Goal: Task Accomplishment & Management: Manage account settings

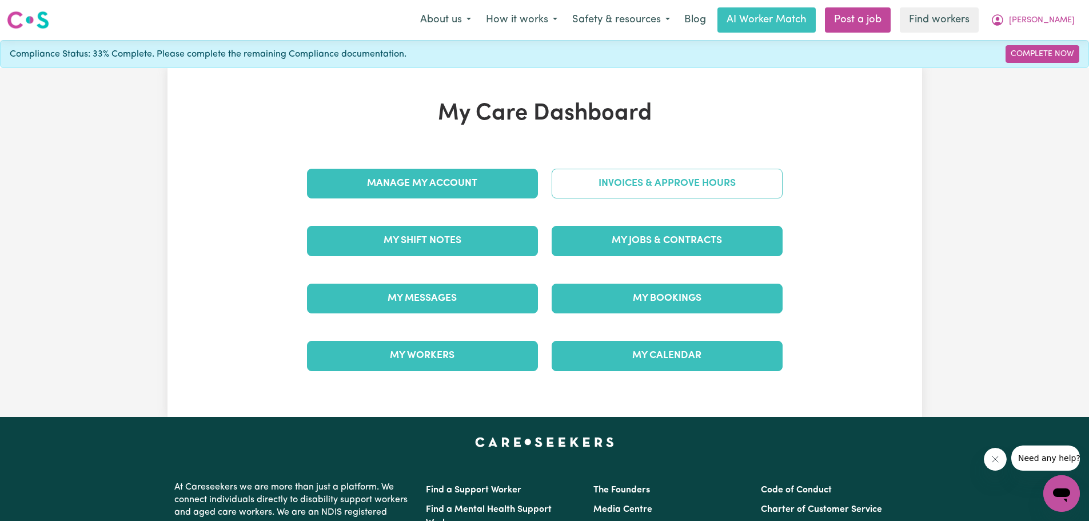
click at [652, 183] on link "Invoices & Approve Hours" at bounding box center [667, 184] width 231 height 30
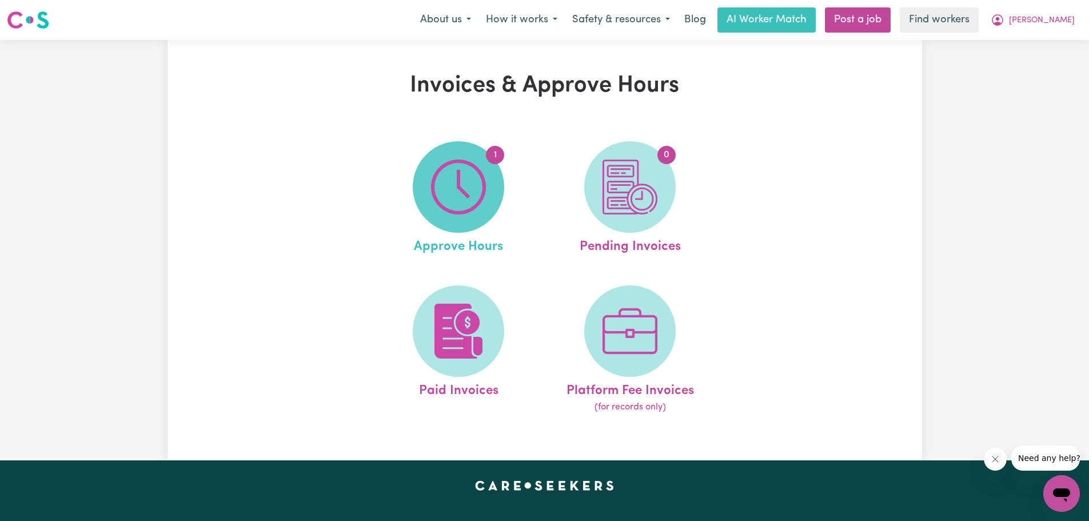
click at [468, 195] on img at bounding box center [458, 186] width 55 height 55
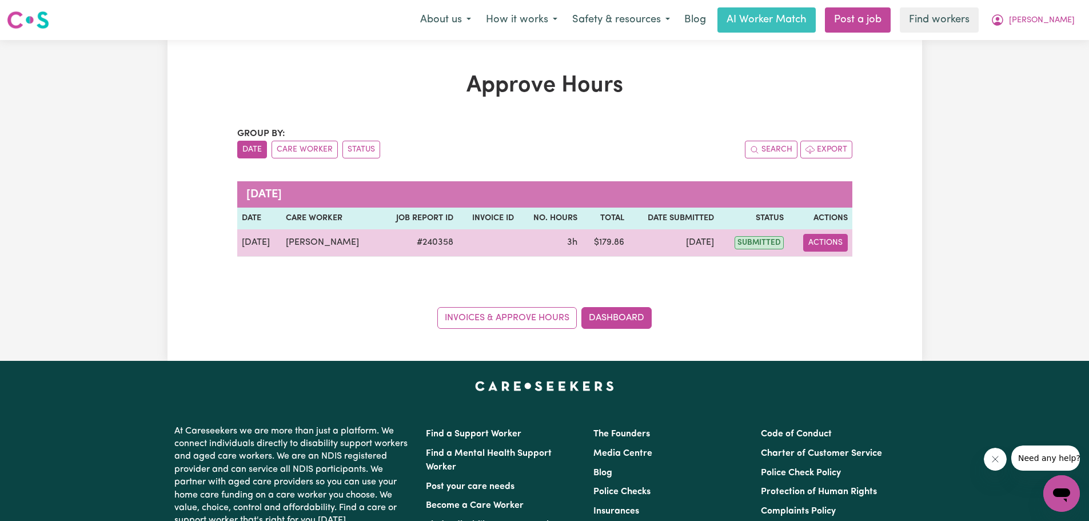
click at [823, 242] on button "Actions" at bounding box center [825, 243] width 45 height 18
click at [834, 268] on link "View Job Report" at bounding box center [854, 269] width 98 height 23
select select "pm"
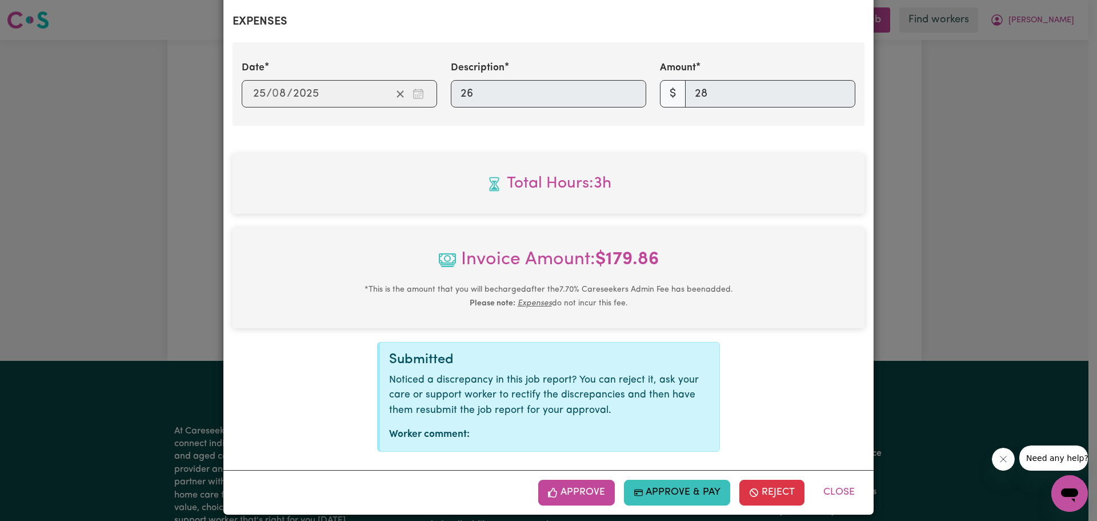
scroll to position [431, 0]
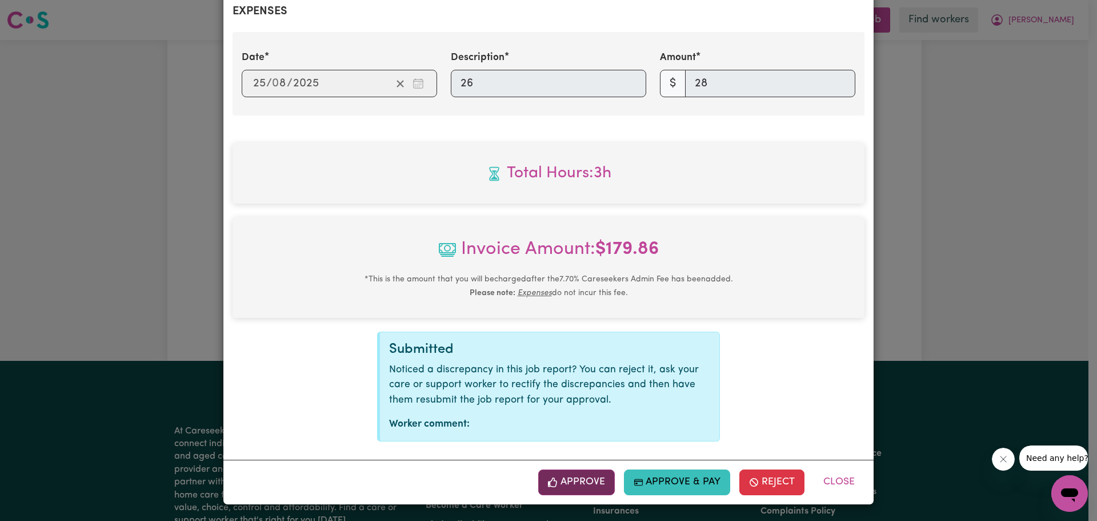
click at [582, 481] on button "Approve" at bounding box center [576, 481] width 77 height 25
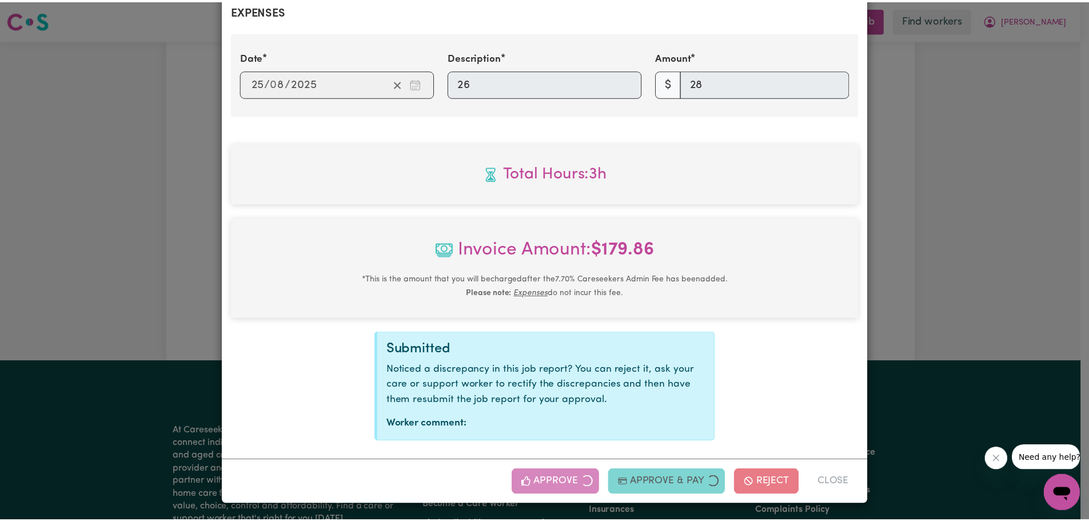
scroll to position [246, 0]
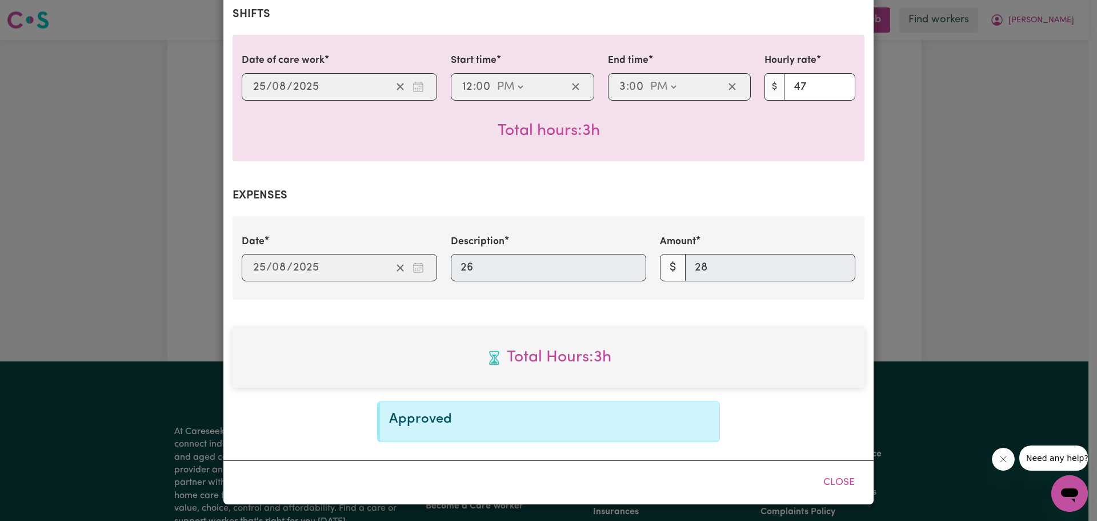
click at [135, 84] on div "Job Report # 240358 - [PERSON_NAME] Summary Job report # 240358 Client name: [P…" at bounding box center [548, 260] width 1097 height 521
